Goal: Task Accomplishment & Management: Complete application form

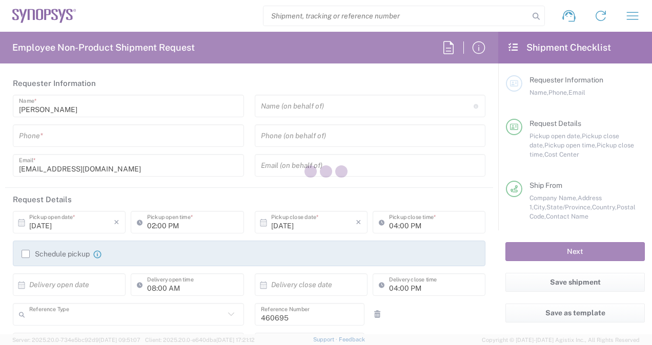
type input "Department"
type input "[GEOGRAPHIC_DATA]"
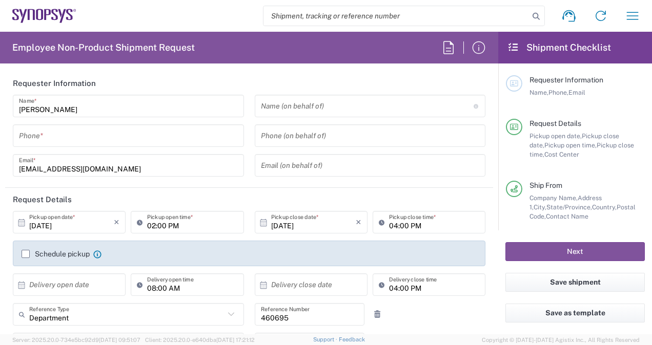
type input "US01, SDG, M, HAPSOp 460695"
type input "[US_STATE]"
type input "Delivered at Place"
type input "[GEOGRAPHIC_DATA]"
type input "Headquarters USSV"
